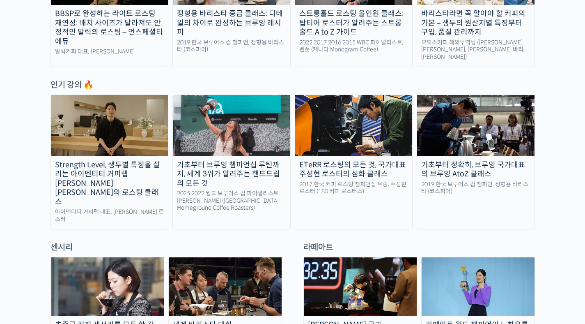
scroll to position [175, 0]
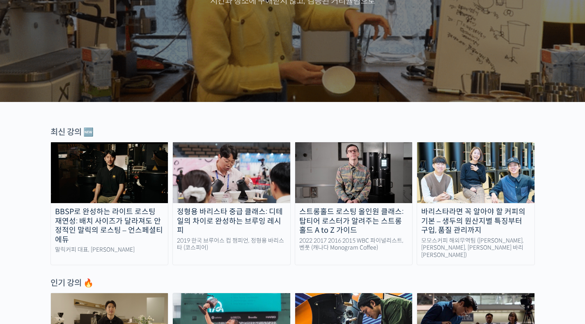
click at [137, 160] on img at bounding box center [109, 172] width 117 height 61
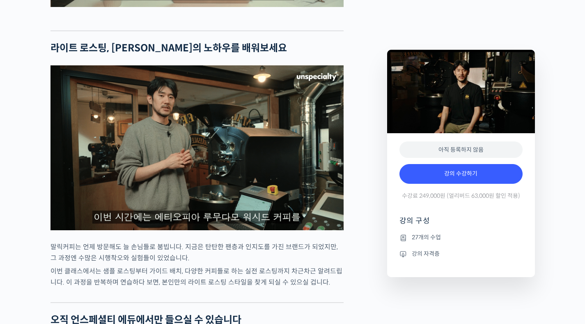
scroll to position [1571, 0]
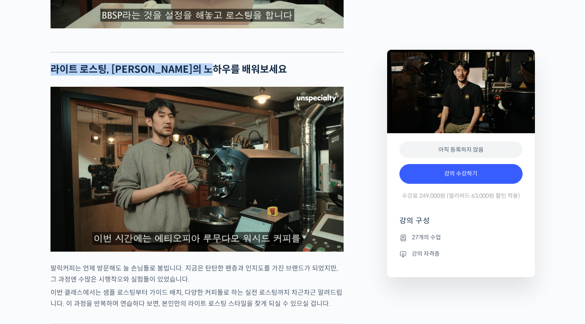
drag, startPoint x: 51, startPoint y: 99, endPoint x: 247, endPoint y: 100, distance: 195.8
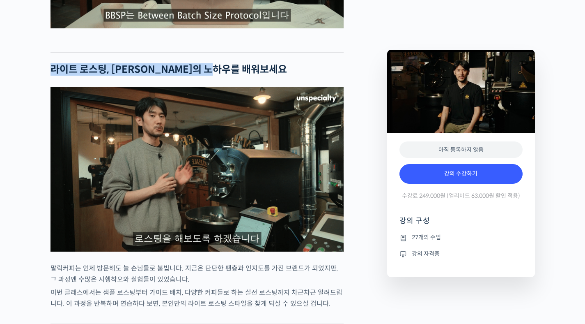
click at [247, 76] on h2 "라이트 로스팅, 말릭커피의 노하우를 배워보세요" at bounding box center [196, 70] width 293 height 12
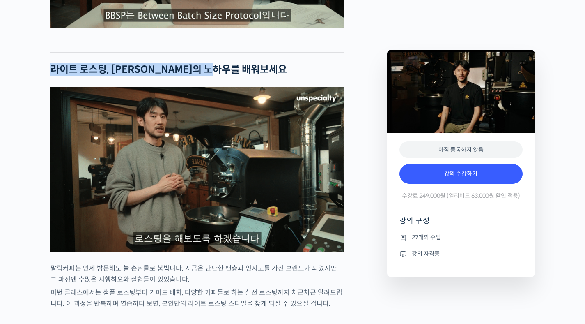
copy h2 "라이트 로스팅, 말릭커피의 노하우를 배워보세요"
